Goal: Task Accomplishment & Management: Use online tool/utility

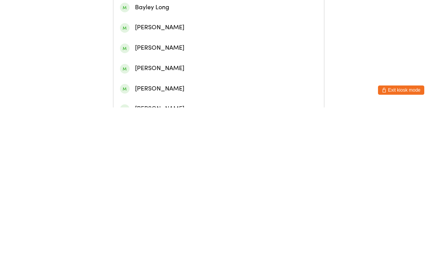
type input "[PERSON_NAME] v"
click at [185, 33] on div "[PERSON_NAME]" at bounding box center [218, 36] width 210 height 20
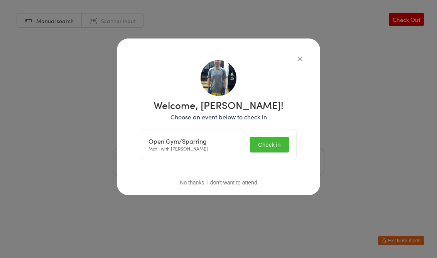
click at [272, 137] on button "Check in" at bounding box center [269, 145] width 39 height 16
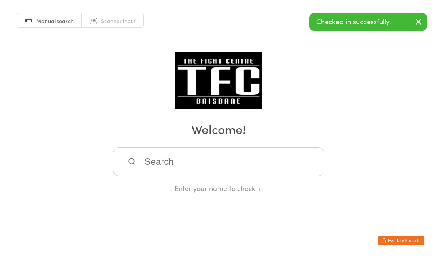
click at [257, 176] on input "search" at bounding box center [218, 162] width 211 height 29
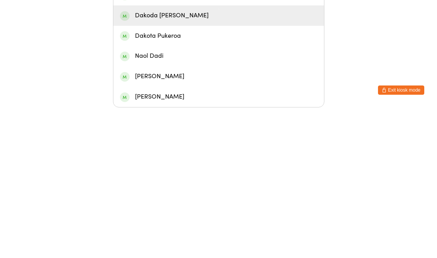
type input "Dako"
click at [178, 161] on div "Dakoda [PERSON_NAME]" at bounding box center [218, 166] width 197 height 10
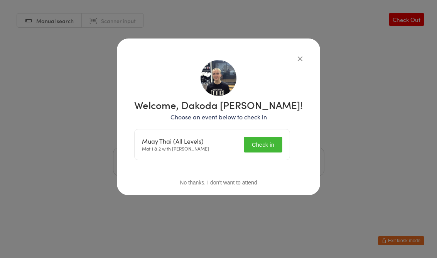
click at [269, 148] on button "Check in" at bounding box center [263, 145] width 39 height 16
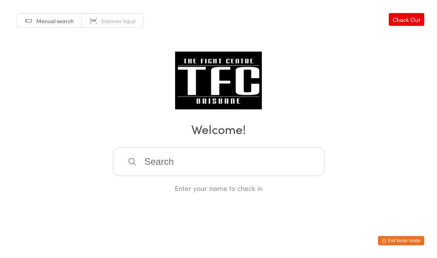
click at [204, 165] on input "search" at bounding box center [218, 162] width 211 height 29
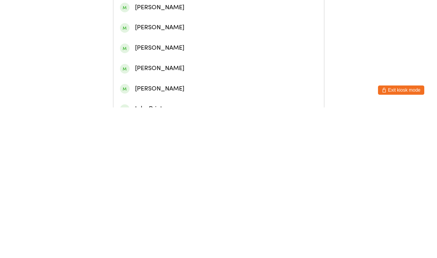
type input "[PERSON_NAME]"
click at [190, 40] on div "[PERSON_NAME]" at bounding box center [218, 36] width 197 height 10
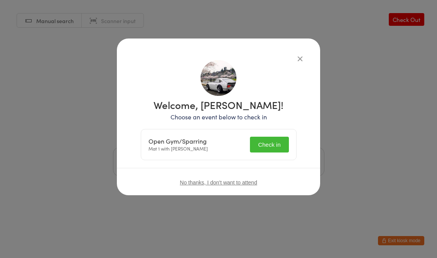
click at [271, 141] on button "Check in" at bounding box center [269, 145] width 39 height 16
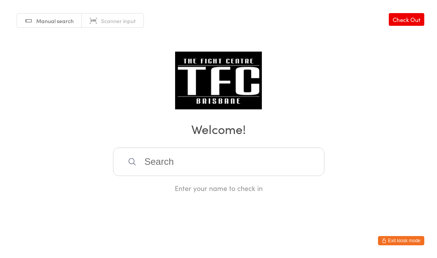
click at [220, 163] on input "search" at bounding box center [218, 162] width 211 height 29
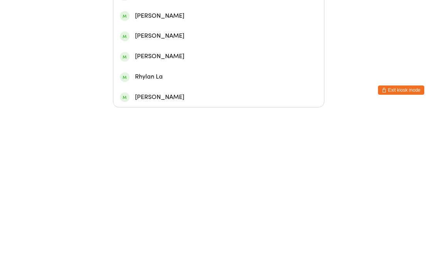
type input "Lachlan zjohns"
click at [220, 121] on div "[PERSON_NAME]" at bounding box center [218, 126] width 197 height 10
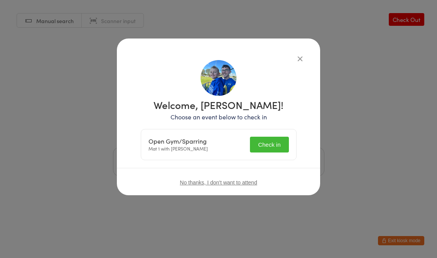
click at [262, 150] on button "Check in" at bounding box center [269, 145] width 39 height 16
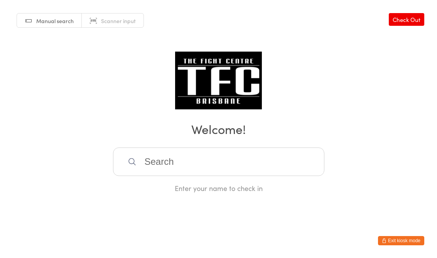
click at [182, 168] on input "search" at bounding box center [218, 162] width 211 height 29
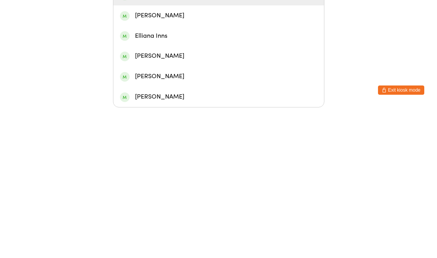
type input "[PERSON_NAME]"
click at [163, 141] on div "[PERSON_NAME]" at bounding box center [218, 146] width 197 height 10
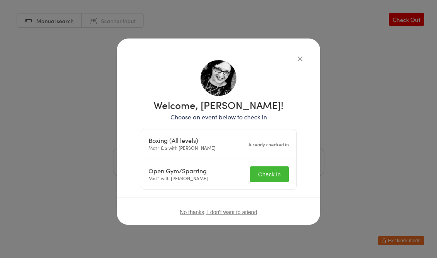
click at [266, 174] on button "Check in" at bounding box center [269, 174] width 39 height 16
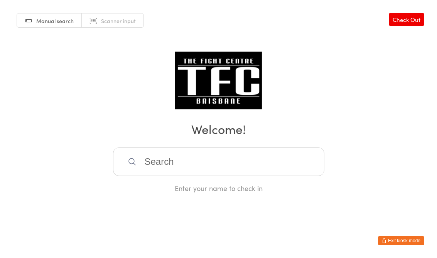
click at [153, 169] on input "search" at bounding box center [218, 162] width 211 height 29
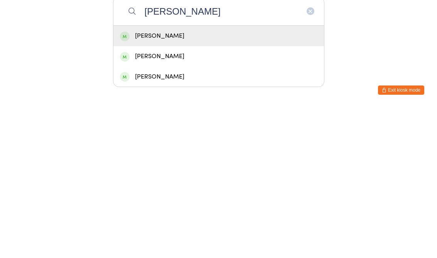
type input "[PERSON_NAME]"
click at [142, 182] on div "[PERSON_NAME]" at bounding box center [218, 187] width 197 height 10
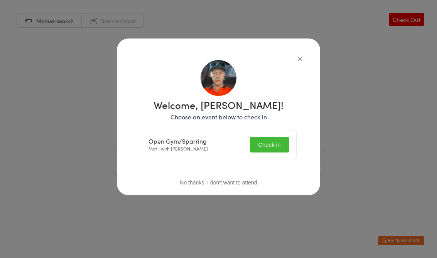
click at [282, 146] on button "Check in" at bounding box center [269, 145] width 39 height 16
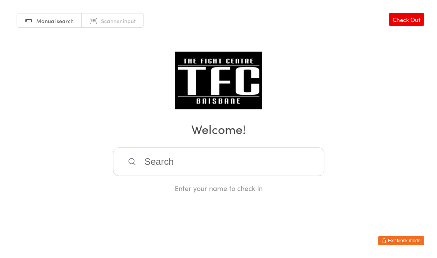
click at [259, 166] on input "search" at bounding box center [218, 162] width 211 height 29
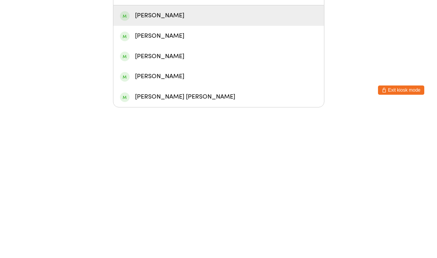
type input "[PERSON_NAME]"
click at [215, 161] on div "[PERSON_NAME]" at bounding box center [218, 166] width 197 height 10
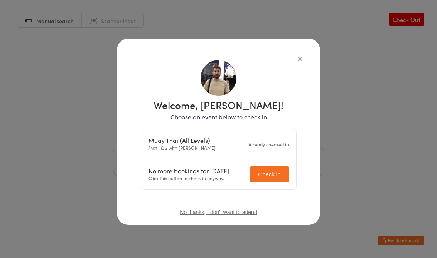
click at [271, 172] on button "Check in" at bounding box center [269, 174] width 39 height 16
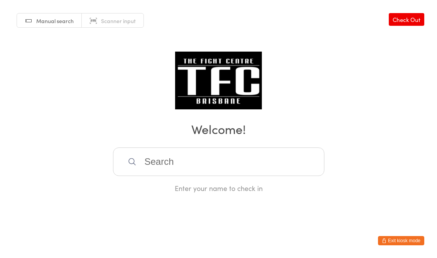
click at [262, 160] on input "search" at bounding box center [218, 162] width 211 height 29
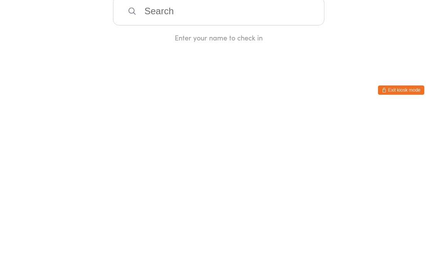
click at [355, 60] on html "You have now entered Kiosk Mode. Members will be able to check themselves in us…" at bounding box center [218, 129] width 437 height 258
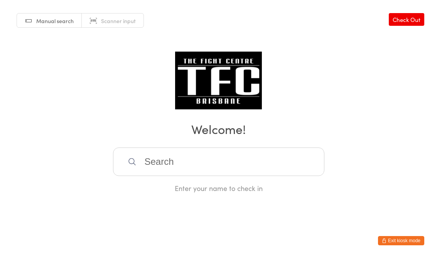
click at [163, 170] on input "search" at bounding box center [218, 162] width 211 height 29
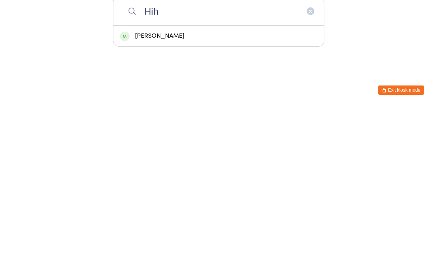
type input "Hih"
click at [166, 182] on div "[PERSON_NAME]" at bounding box center [218, 187] width 197 height 10
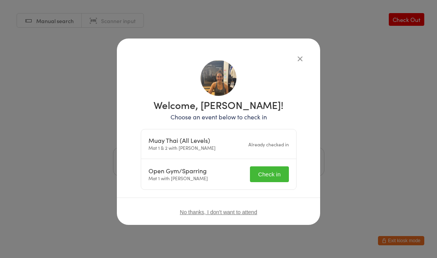
click at [271, 176] on button "Check in" at bounding box center [269, 174] width 39 height 16
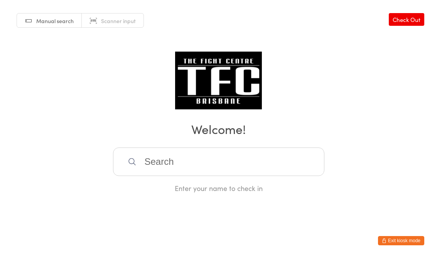
click at [250, 166] on input "search" at bounding box center [218, 162] width 211 height 29
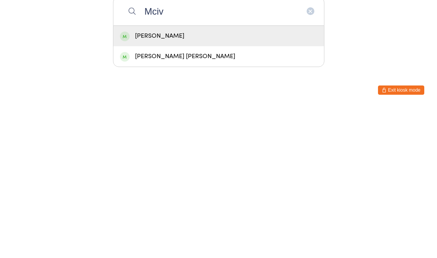
type input "Mciv"
click at [214, 182] on div "[PERSON_NAME]" at bounding box center [218, 187] width 197 height 10
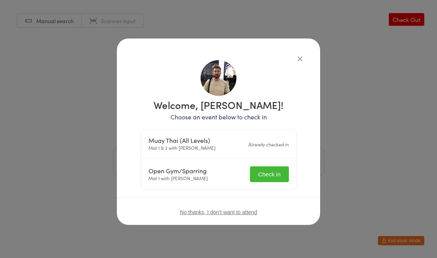
click at [278, 177] on button "Check in" at bounding box center [269, 174] width 39 height 16
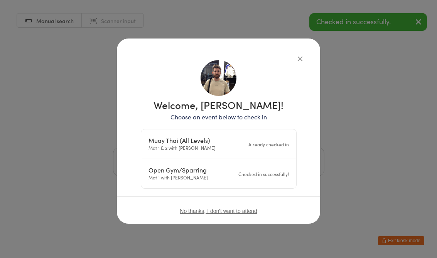
click at [304, 57] on icon "button" at bounding box center [300, 58] width 8 height 8
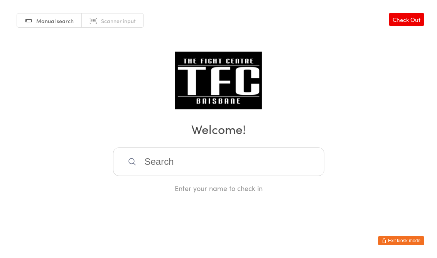
click at [227, 165] on input "search" at bounding box center [218, 162] width 211 height 29
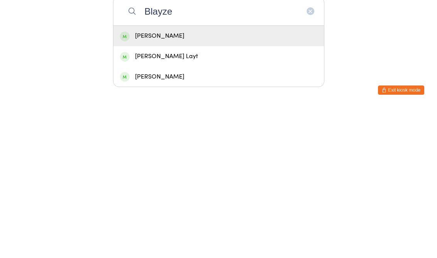
type input "Blayze"
click at [204, 182] on div "[PERSON_NAME]" at bounding box center [218, 187] width 197 height 10
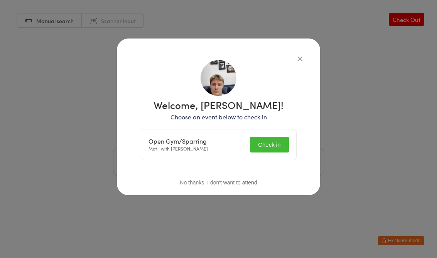
click at [270, 147] on button "Check in" at bounding box center [269, 145] width 39 height 16
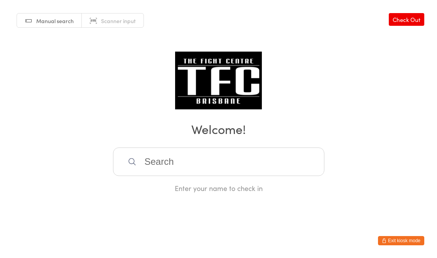
click at [153, 158] on input "search" at bounding box center [218, 162] width 211 height 29
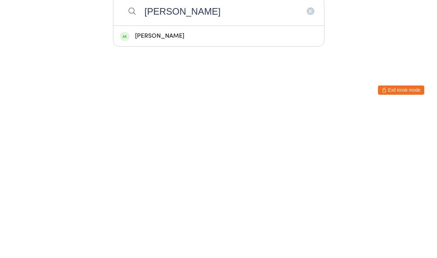
type input "[PERSON_NAME]"
click at [161, 177] on div "[PERSON_NAME]" at bounding box center [218, 187] width 210 height 20
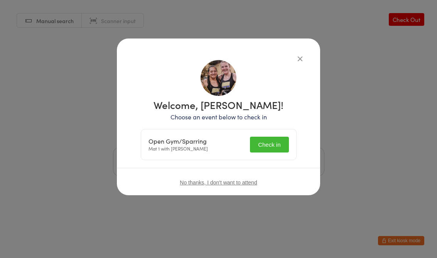
click at [262, 152] on button "Check in" at bounding box center [269, 145] width 39 height 16
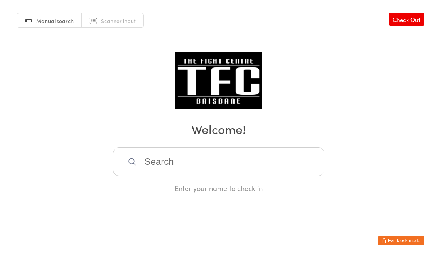
click at [217, 165] on input "search" at bounding box center [218, 162] width 211 height 29
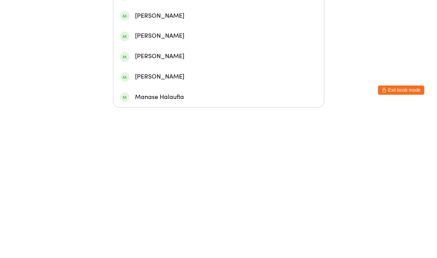
type input "[PERSON_NAME]"
click at [183, 44] on div "[PERSON_NAME]" at bounding box center [218, 44] width 197 height 10
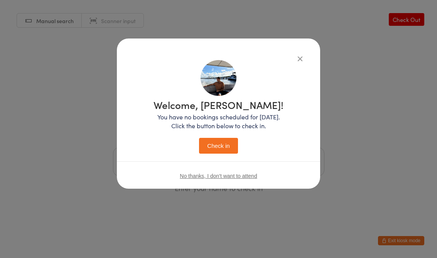
click at [222, 151] on button "Check in" at bounding box center [218, 146] width 39 height 16
click at [220, 147] on button "Check in" at bounding box center [218, 146] width 39 height 16
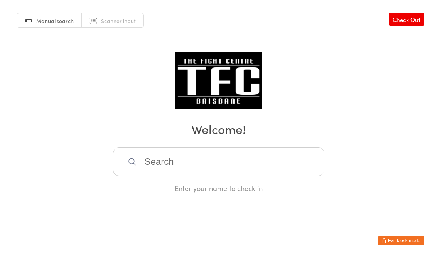
click at [179, 160] on input "search" at bounding box center [218, 162] width 211 height 29
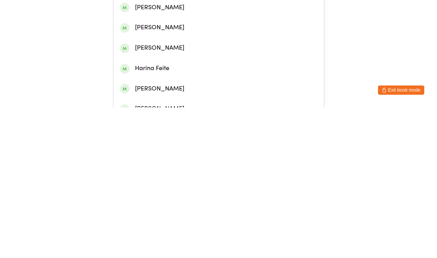
type input "[PERSON_NAME] mor"
click at [168, 37] on div "[PERSON_NAME]" at bounding box center [218, 36] width 197 height 10
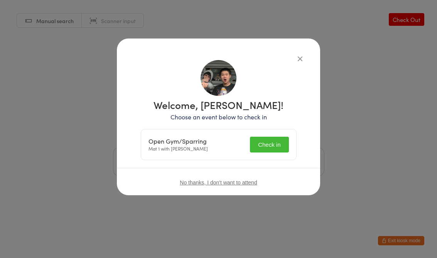
click at [263, 143] on button "Check in" at bounding box center [269, 145] width 39 height 16
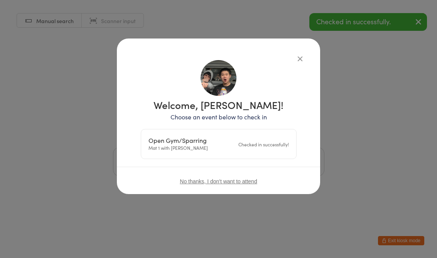
click at [299, 62] on icon "button" at bounding box center [300, 58] width 8 height 8
